Goal: Task Accomplishment & Management: Complete application form

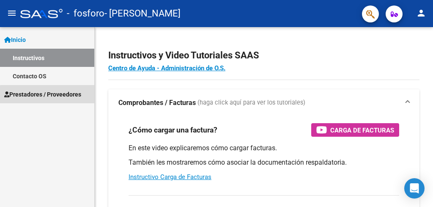
click at [67, 96] on span "Prestadores / Proveedores" at bounding box center [42, 94] width 77 height 9
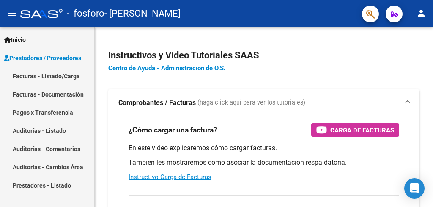
click at [63, 78] on link "Facturas - Listado/Carga" at bounding box center [47, 76] width 94 height 18
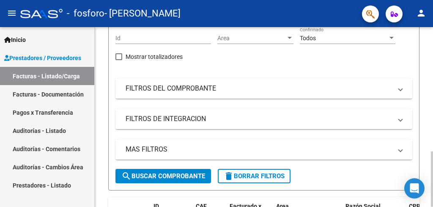
scroll to position [11, 0]
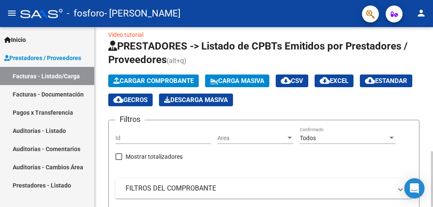
click at [143, 83] on span "Cargar Comprobante" at bounding box center [153, 81] width 80 height 8
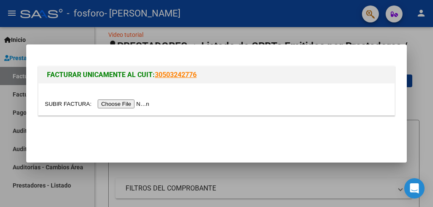
click at [137, 104] on input "file" at bounding box center [98, 103] width 107 height 9
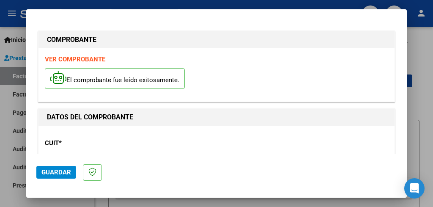
scroll to position [228, 0]
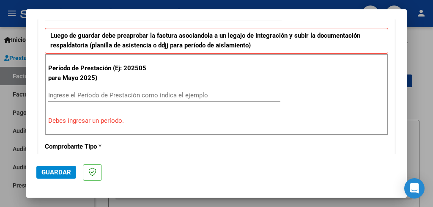
drag, startPoint x: 96, startPoint y: 96, endPoint x: 315, endPoint y: 71, distance: 220.7
click at [96, 96] on input "Ingrese el Período de Prestación como indica el ejemplo" at bounding box center [164, 95] width 232 height 8
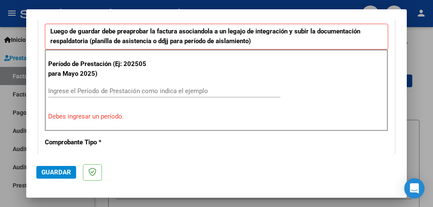
scroll to position [240, 0]
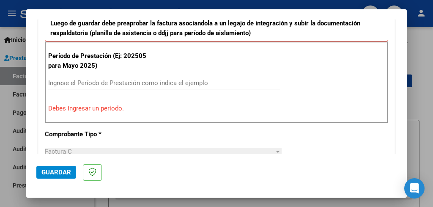
click at [159, 79] on input "Ingrese el Período de Prestación como indica el ejemplo" at bounding box center [164, 83] width 232 height 8
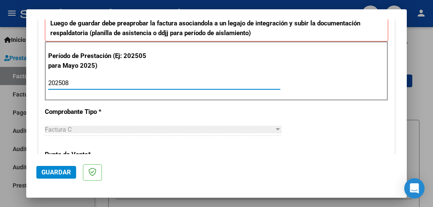
type input "202508"
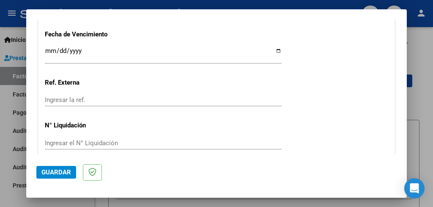
scroll to position [626, 0]
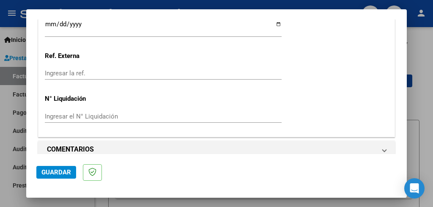
click at [46, 171] on span "Guardar" at bounding box center [56, 172] width 30 height 8
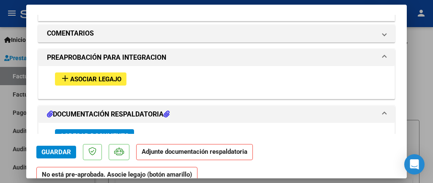
scroll to position [744, 0]
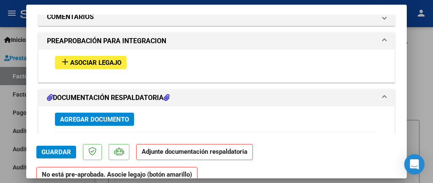
click at [115, 59] on span "Asociar Legajo" at bounding box center [95, 63] width 51 height 8
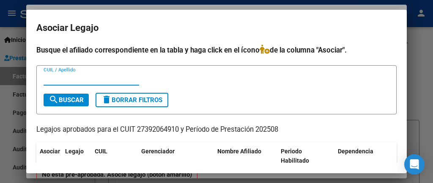
click at [106, 78] on input "CUIL / Apellido" at bounding box center [92, 79] width 96 height 8
type input "[PERSON_NAME]"
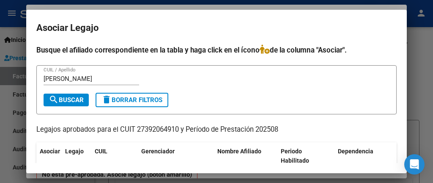
scroll to position [59, 0]
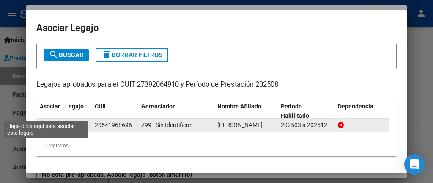
click at [45, 120] on icon at bounding box center [45, 124] width 10 height 9
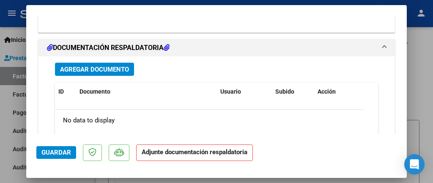
scroll to position [931, 0]
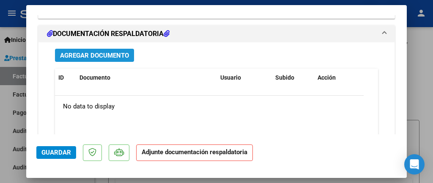
click at [104, 52] on span "Agregar Documento" at bounding box center [94, 56] width 69 height 8
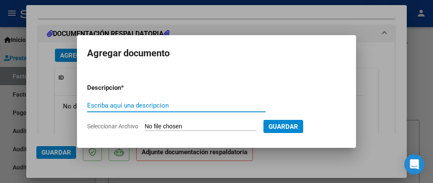
click at [171, 106] on input "Escriba aquí una descripcion" at bounding box center [176, 106] width 179 height 8
type input "PLANILLA- AFIP - RENTAS"
click at [229, 125] on input "Seleccionar Archivo" at bounding box center [201, 127] width 112 height 8
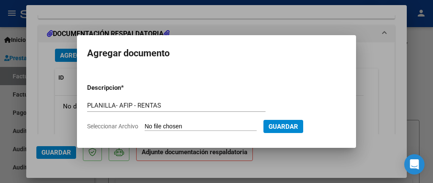
type input "C:\fakepath\CamScanner [DATE] 23.31.pdf"
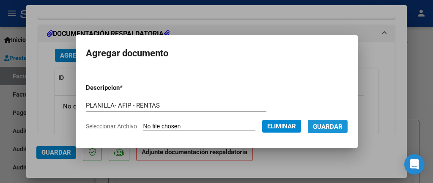
click at [334, 126] on span "Guardar" at bounding box center [328, 127] width 30 height 8
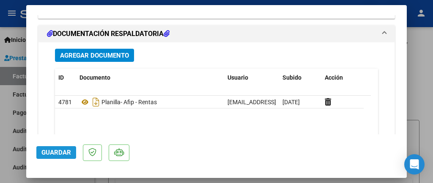
click at [56, 153] on span "Guardar" at bounding box center [56, 153] width 30 height 8
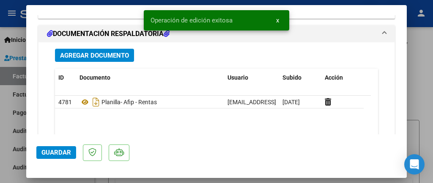
click at [284, 117] on datatable-body "4781 Planilla- Afip - Rentas [EMAIL_ADDRESS][DOMAIN_NAME] - [PERSON_NAME] [DATE]" at bounding box center [213, 135] width 316 height 79
click at [277, 19] on span "x" at bounding box center [277, 21] width 3 height 8
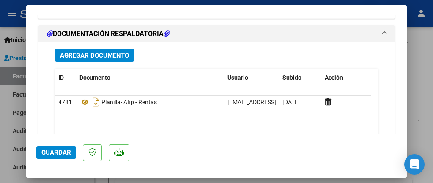
click at [380, 25] on mat-expansion-panel-header "DOCUMENTACIÓN RESPALDATORIA" at bounding box center [217, 33] width 356 height 17
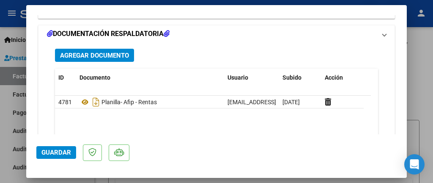
click at [380, 25] on mat-expansion-panel-header "DOCUMENTACIÓN RESPALDATORIA" at bounding box center [217, 33] width 356 height 17
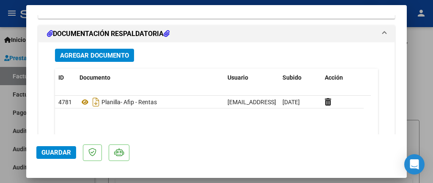
click at [49, 153] on span "Guardar" at bounding box center [56, 153] width 30 height 8
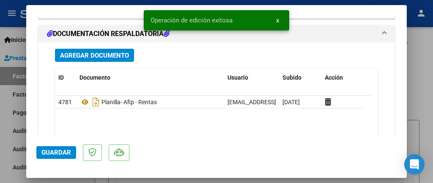
click at [98, 157] on p at bounding box center [92, 152] width 19 height 17
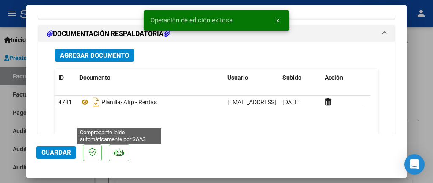
click at [121, 155] on icon at bounding box center [119, 152] width 10 height 8
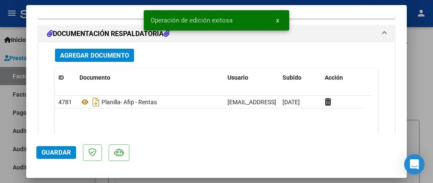
click at [5, 155] on div at bounding box center [216, 91] width 433 height 183
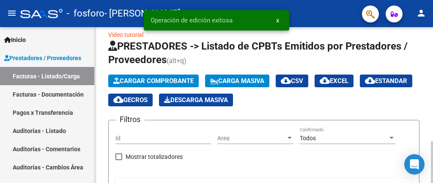
click at [426, 141] on div at bounding box center [432, 162] width 2 height 42
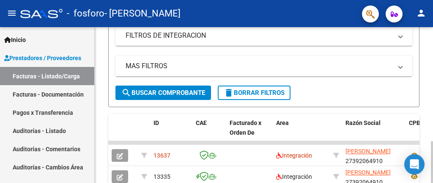
scroll to position [255, 0]
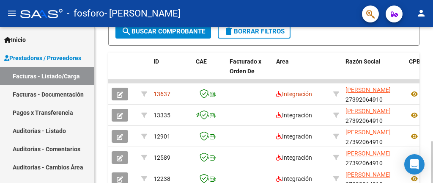
click at [426, 141] on div at bounding box center [432, 162] width 2 height 42
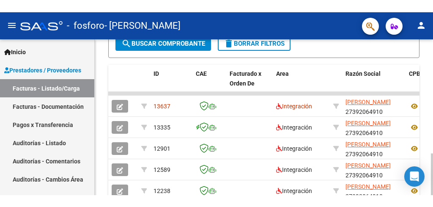
scroll to position [268, 0]
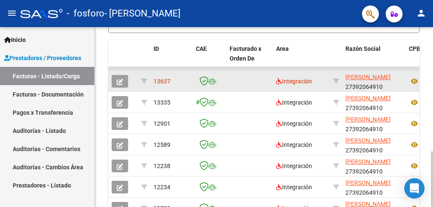
drag, startPoint x: 316, startPoint y: 68, endPoint x: 374, endPoint y: 76, distance: 58.6
click at [374, 76] on datatable-scroller "13637 Integración [PERSON_NAME] 27392064910 Factura C: 2 - 107 $ 307.654,34 [DA…" at bounding box center [263, 174] width 311 height 215
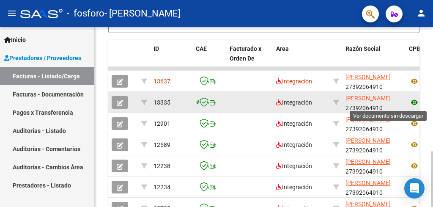
click at [414, 102] on icon at bounding box center [414, 102] width 11 height 10
